Goal: Task Accomplishment & Management: Use online tool/utility

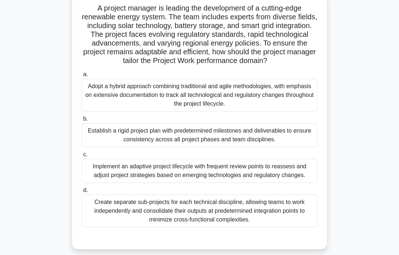
scroll to position [50, 0]
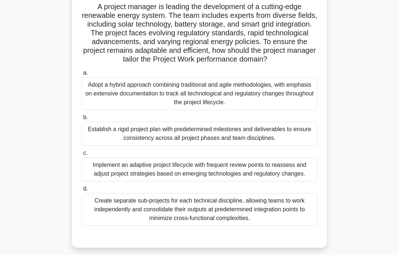
click at [184, 174] on div "Implement an adaptive project lifecycle with frequent review points to reassess…" at bounding box center [200, 169] width 236 height 24
click at [82, 155] on input "c. Implement an adaptive project lifecycle with frequent review points to reass…" at bounding box center [82, 153] width 0 height 5
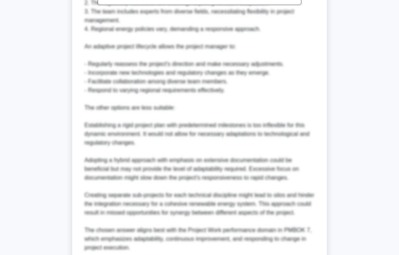
scroll to position [439, 0]
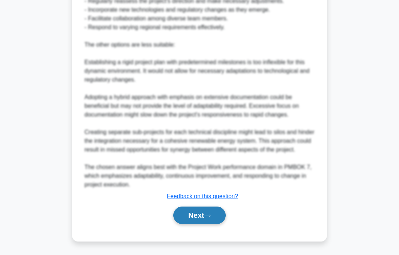
click at [193, 209] on button "Next" at bounding box center [199, 214] width 52 height 17
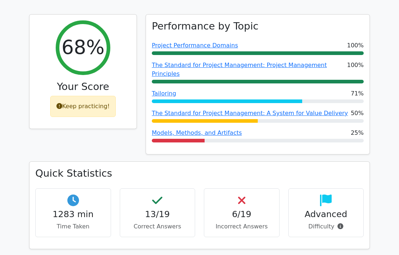
click at [242, 209] on h4 "6/19" at bounding box center [241, 214] width 63 height 10
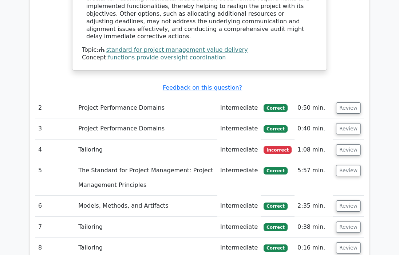
scroll to position [877, 0]
